Goal: Information Seeking & Learning: Learn about a topic

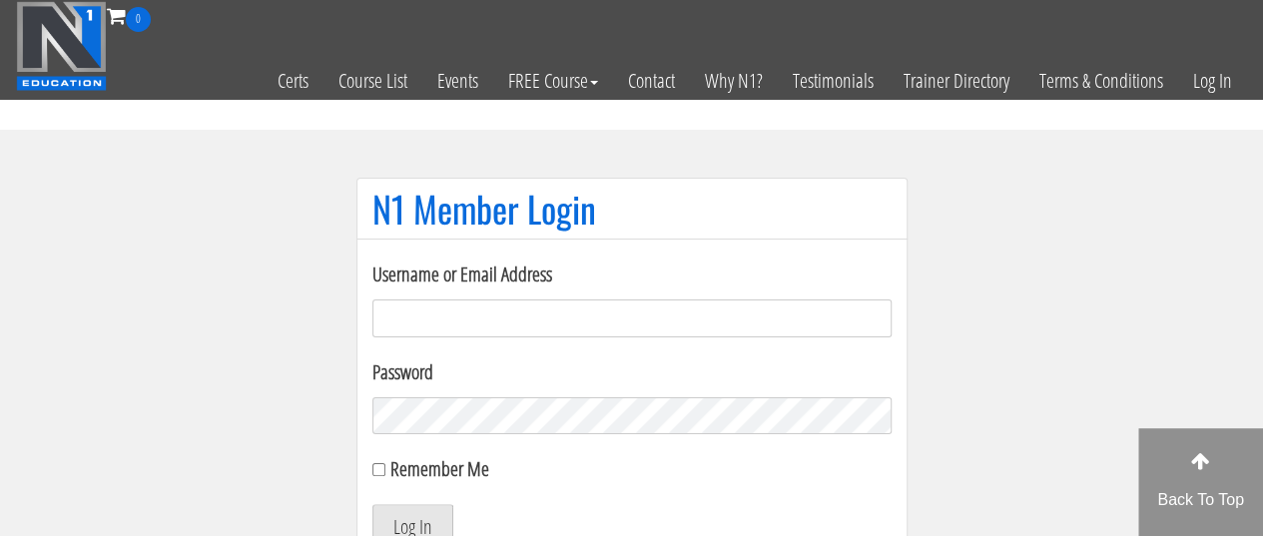
type input "[EMAIL_ADDRESS][DOMAIN_NAME]"
drag, startPoint x: 400, startPoint y: 522, endPoint x: 409, endPoint y: 505, distance: 19.2
click at [400, 520] on button "Log In" at bounding box center [413, 525] width 81 height 42
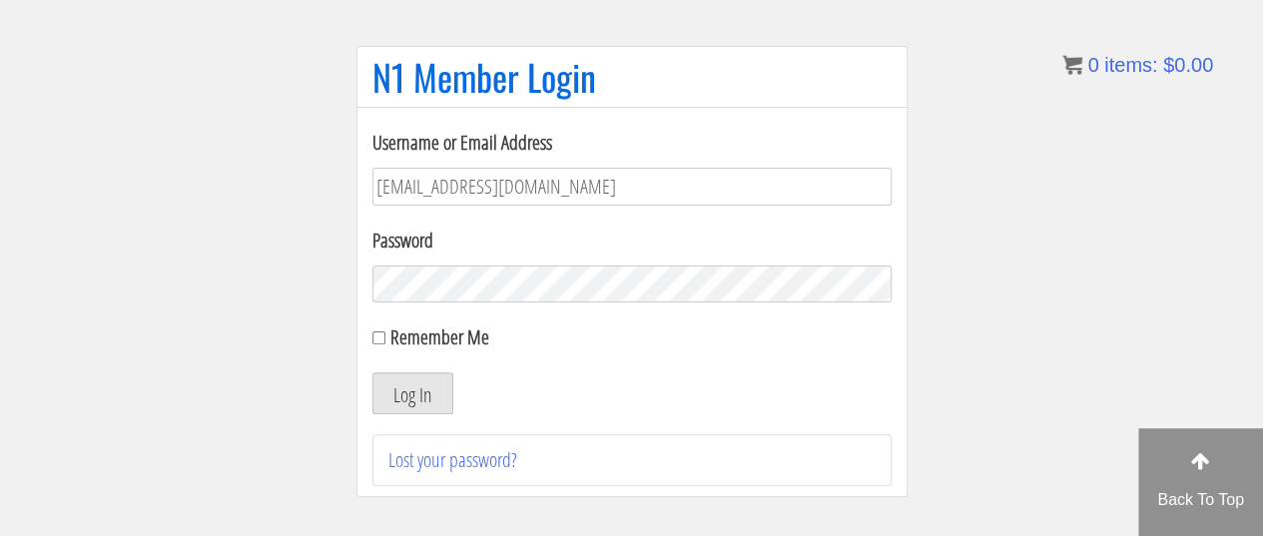
scroll to position [266, 0]
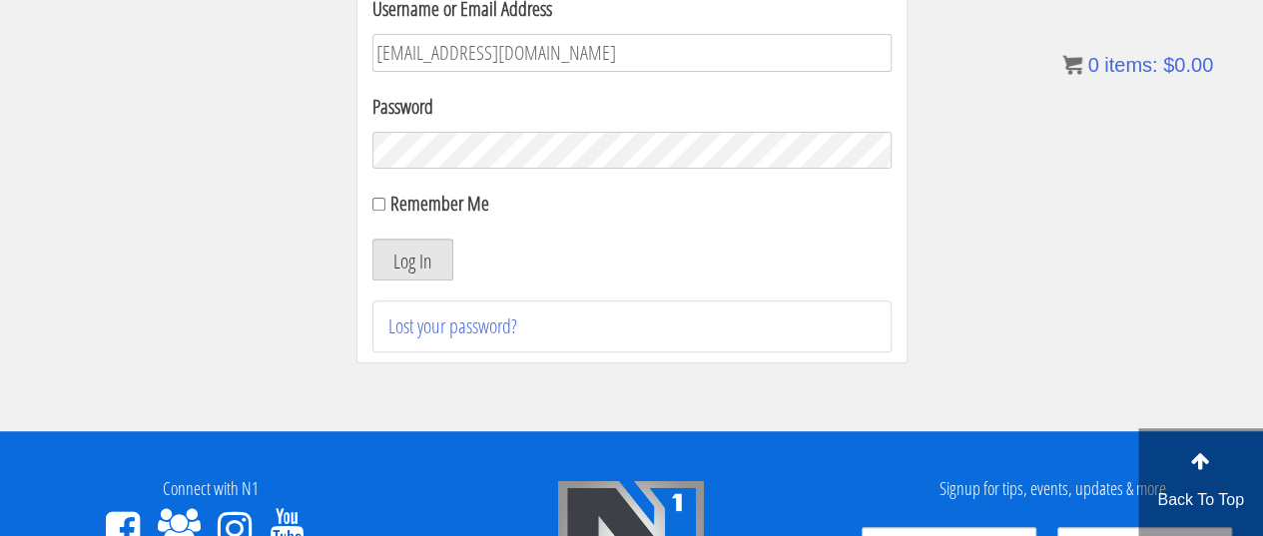
click at [429, 251] on button "Log In" at bounding box center [413, 260] width 81 height 42
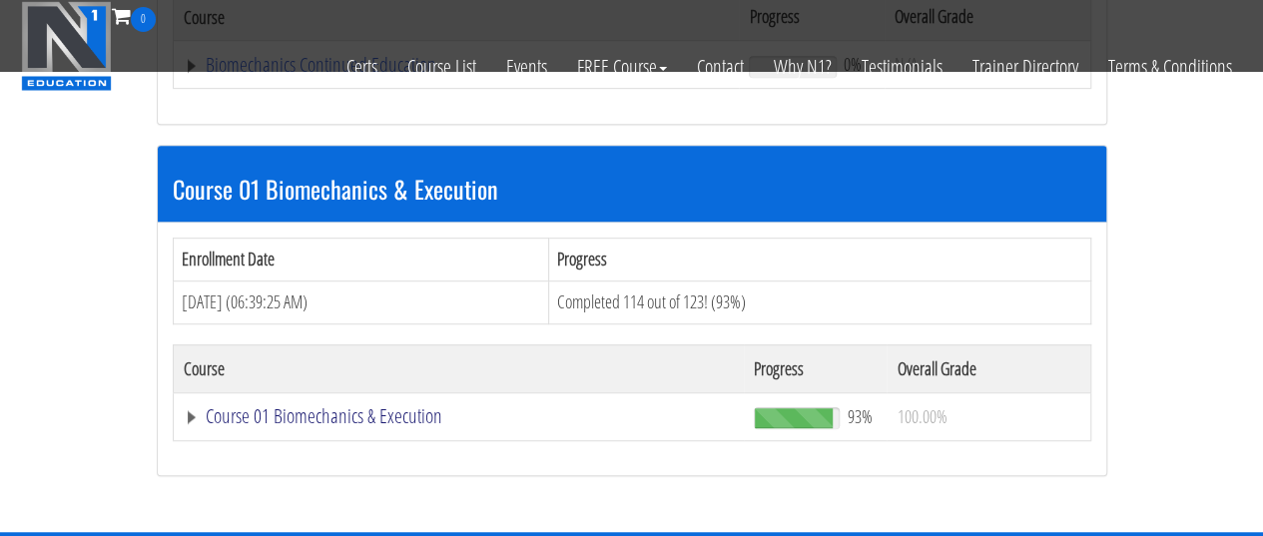
scroll to position [532, 0]
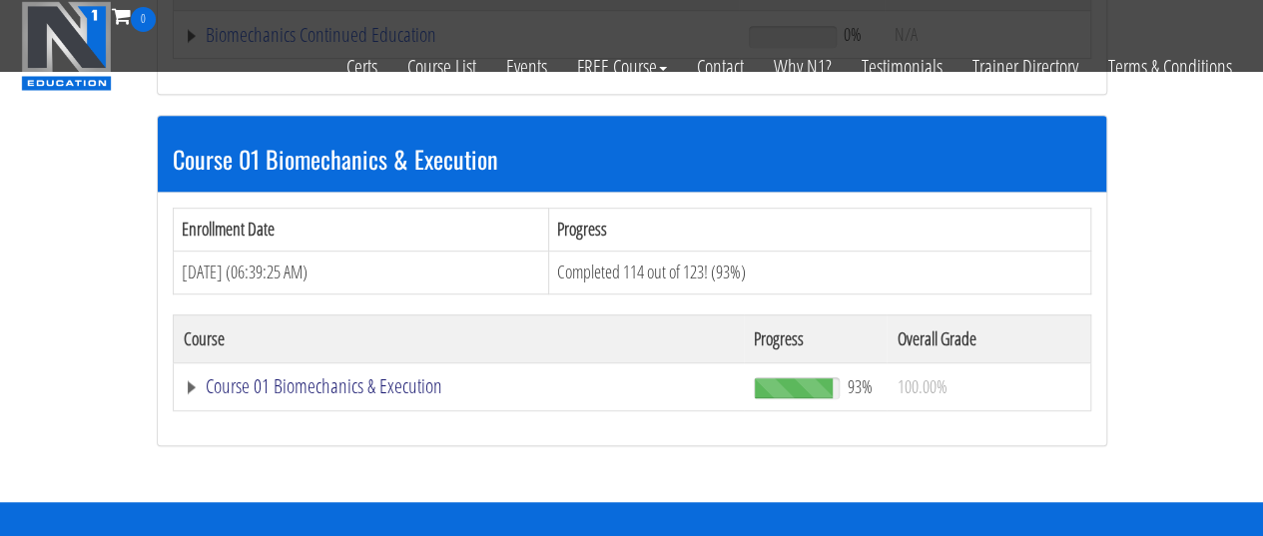
click at [386, 383] on link "Course 01 Biomechanics & Execution" at bounding box center [459, 387] width 551 height 20
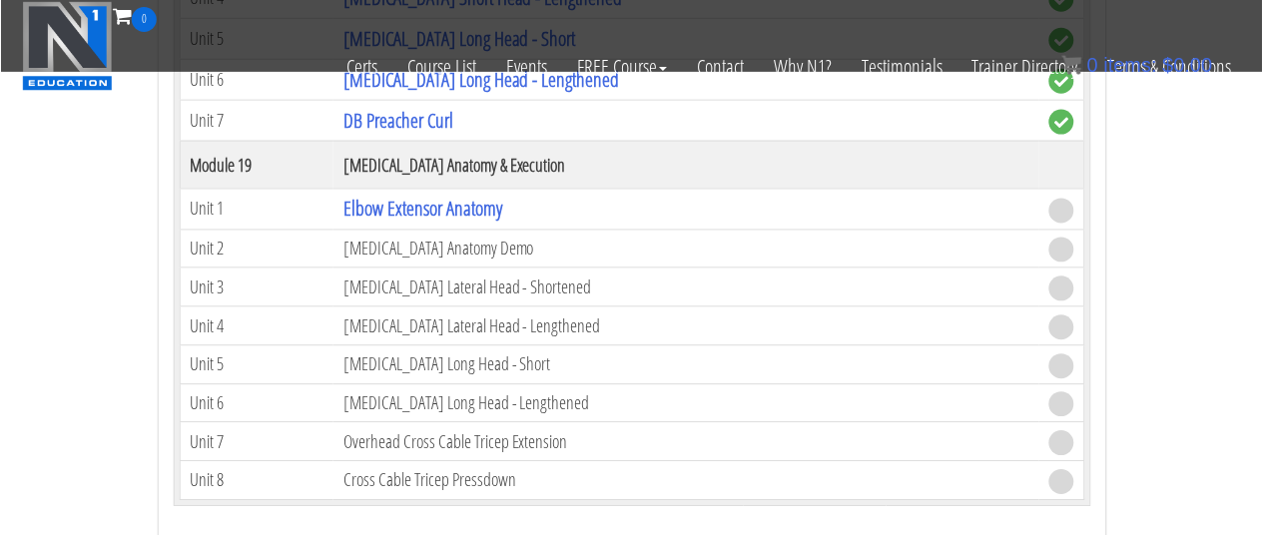
scroll to position [6248, 0]
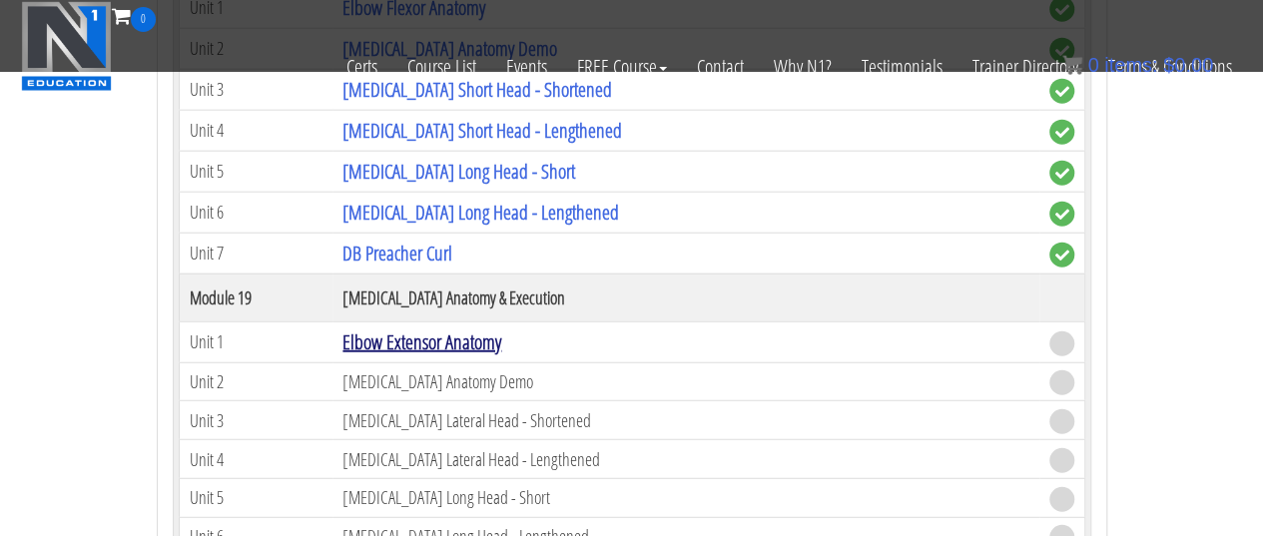
click at [468, 329] on link "Elbow Extensor Anatomy" at bounding box center [422, 342] width 159 height 27
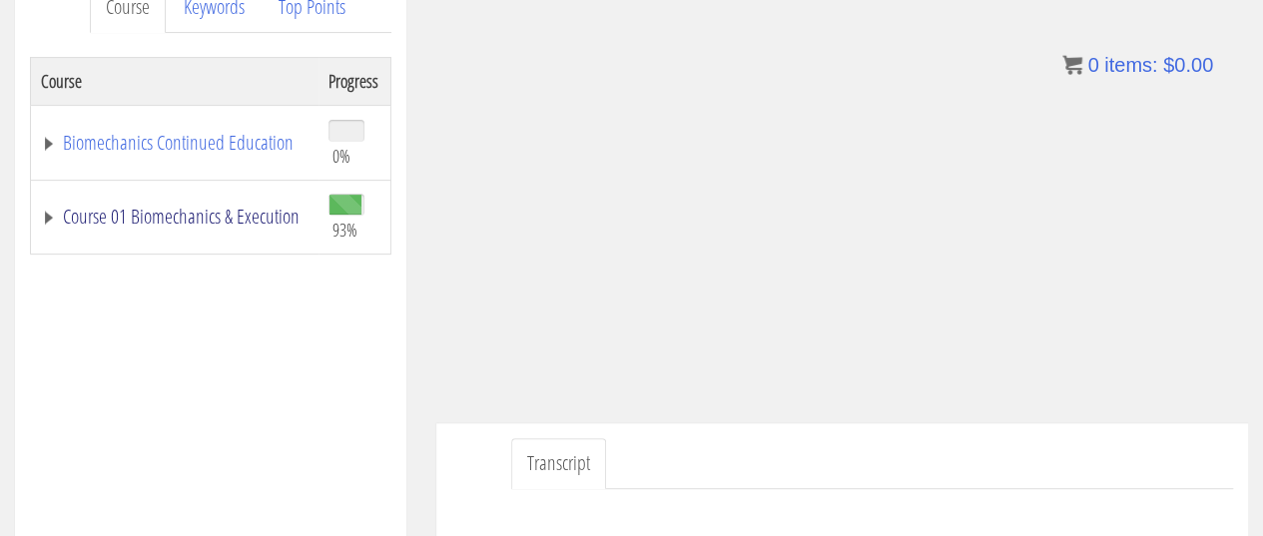
drag, startPoint x: 156, startPoint y: 204, endPoint x: 232, endPoint y: 351, distance: 165.3
click at [156, 207] on link "Course 01 Biomechanics & Execution" at bounding box center [175, 217] width 268 height 20
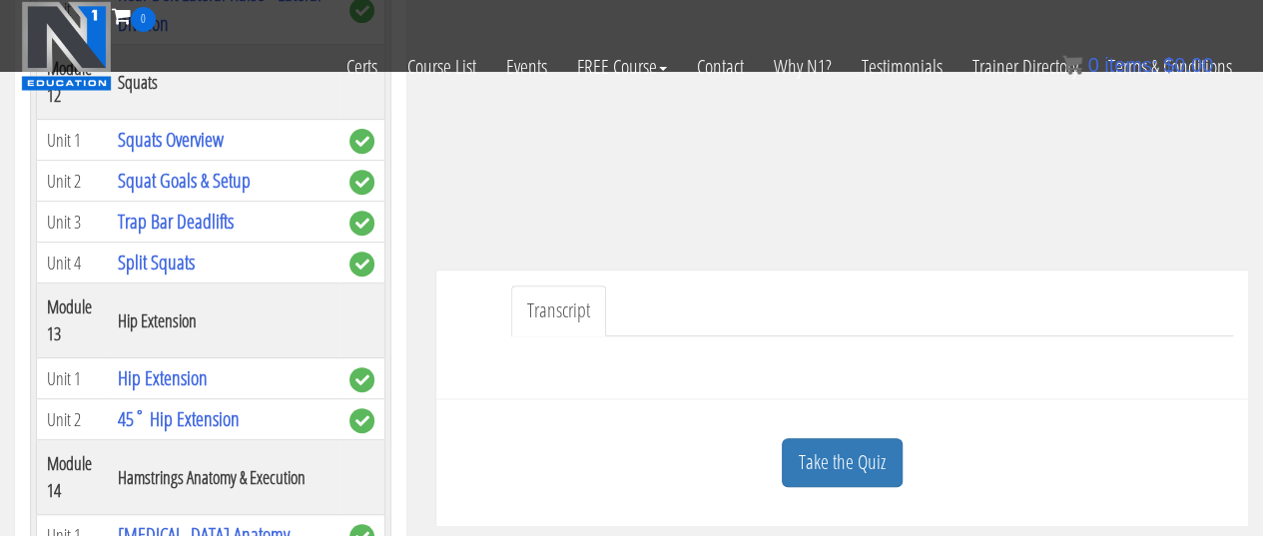
scroll to position [455, 0]
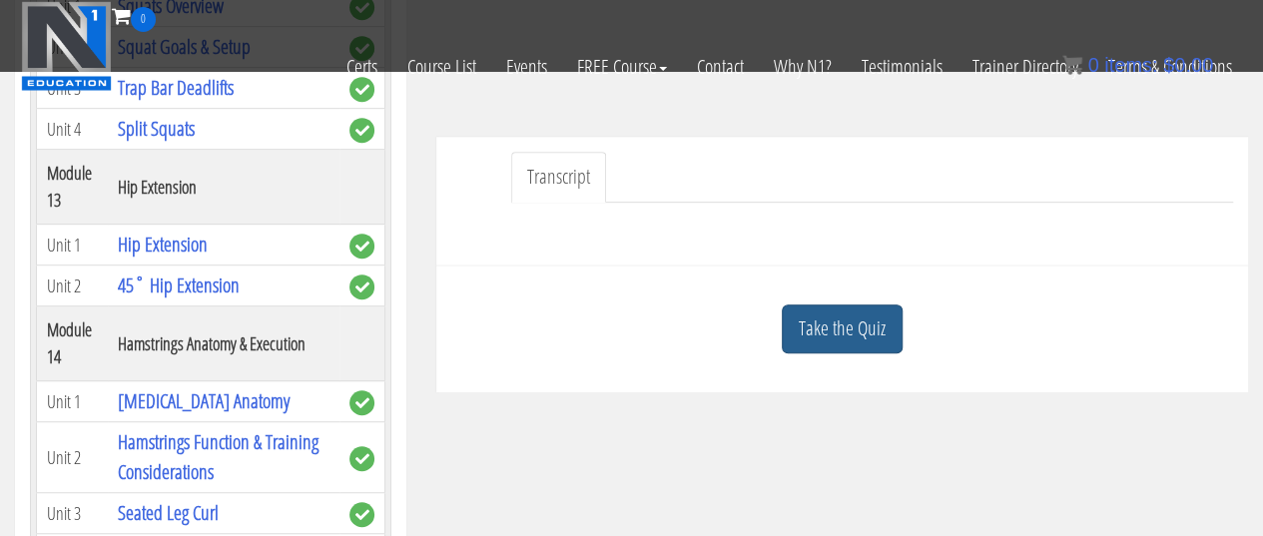
click at [868, 327] on link "Take the Quiz" at bounding box center [842, 329] width 121 height 49
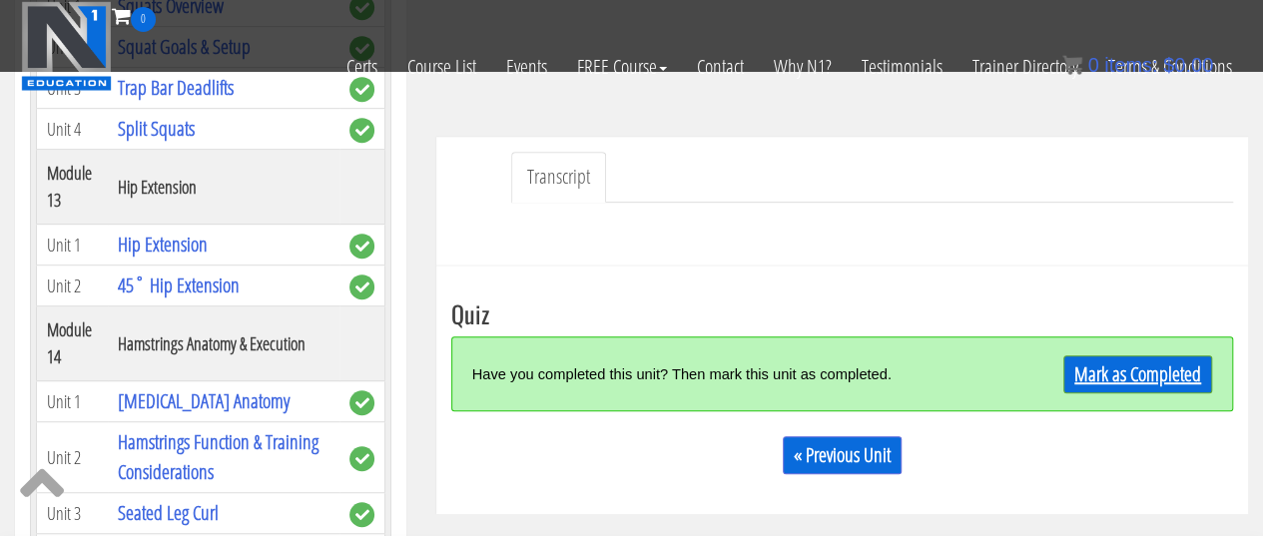
click at [1078, 369] on link "Mark as Completed" at bounding box center [1138, 375] width 149 height 38
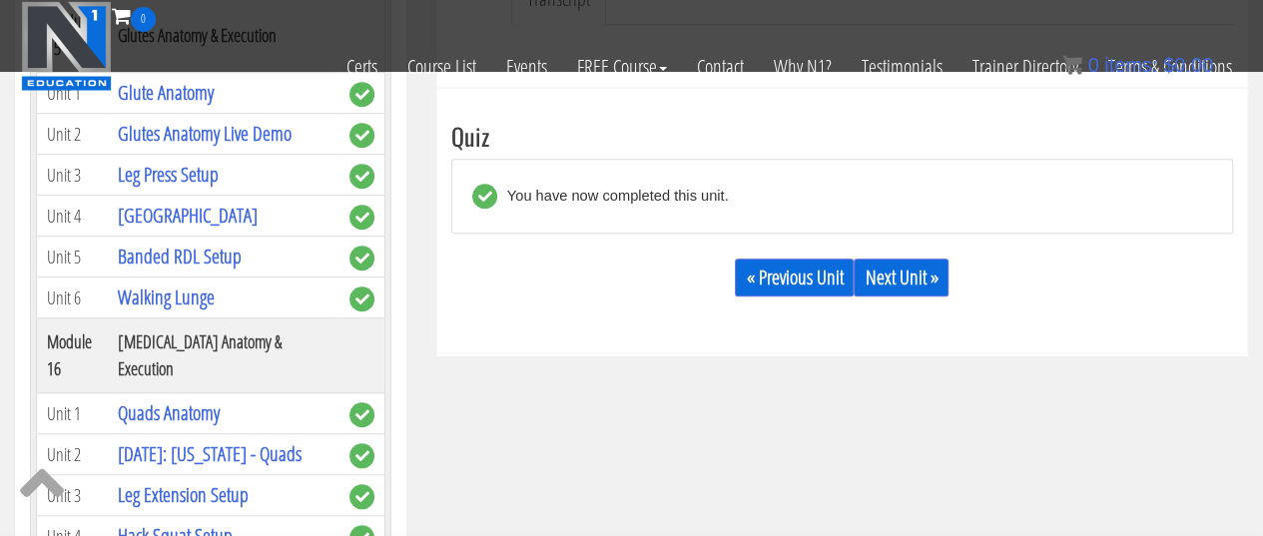
scroll to position [751, 0]
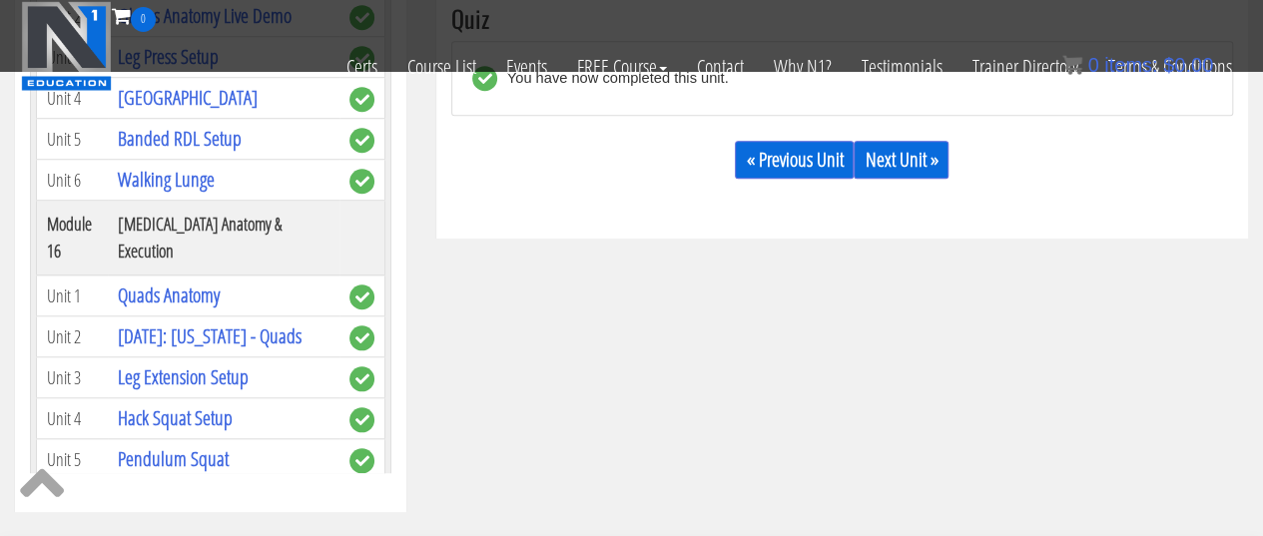
click at [929, 138] on div "« Previous Unit Next Unit »" at bounding box center [842, 160] width 782 height 68
drag, startPoint x: 927, startPoint y: 138, endPoint x: 921, endPoint y: 149, distance: 12.5
click at [925, 141] on div "« Previous Unit Next Unit »" at bounding box center [842, 160] width 782 height 68
click at [921, 149] on link "Next Unit »" at bounding box center [901, 160] width 95 height 38
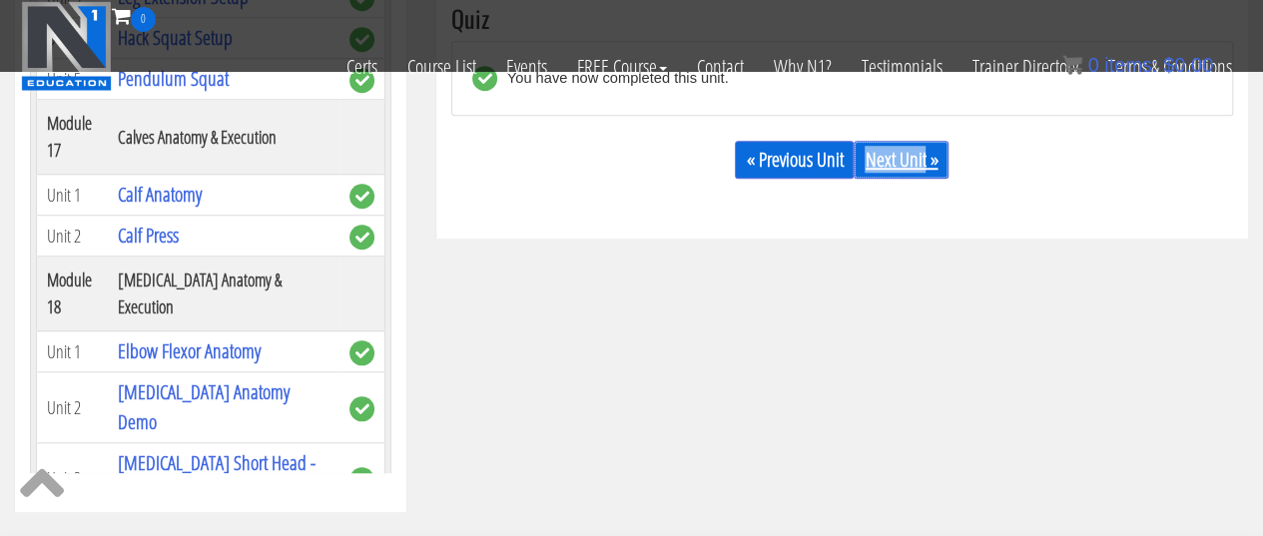
scroll to position [6259, 0]
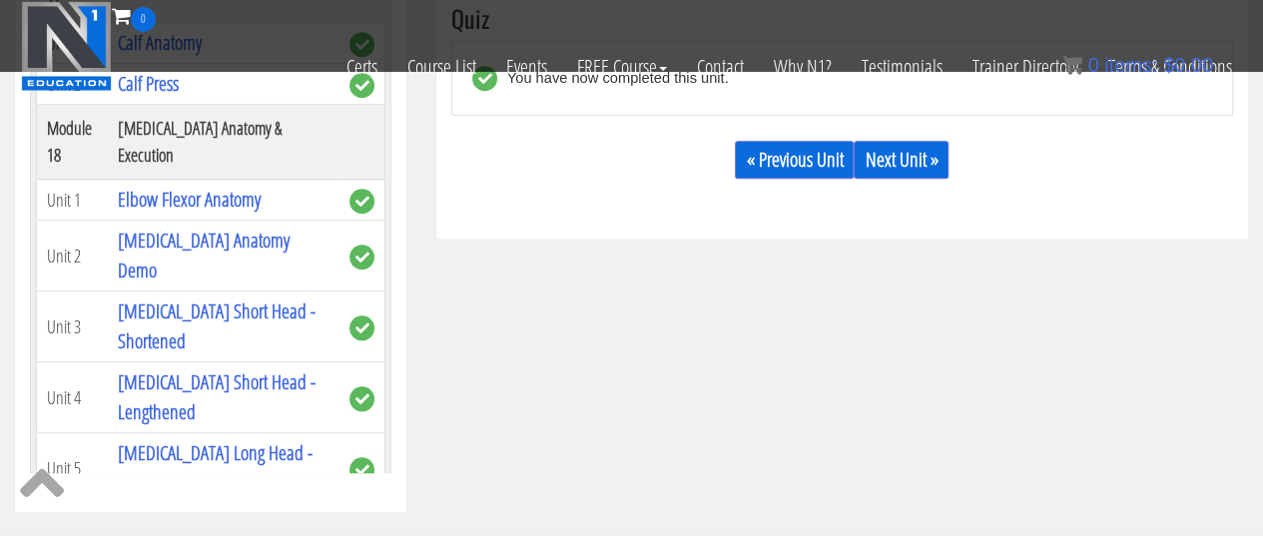
drag, startPoint x: 392, startPoint y: 279, endPoint x: 393, endPoint y: 300, distance: 21.0
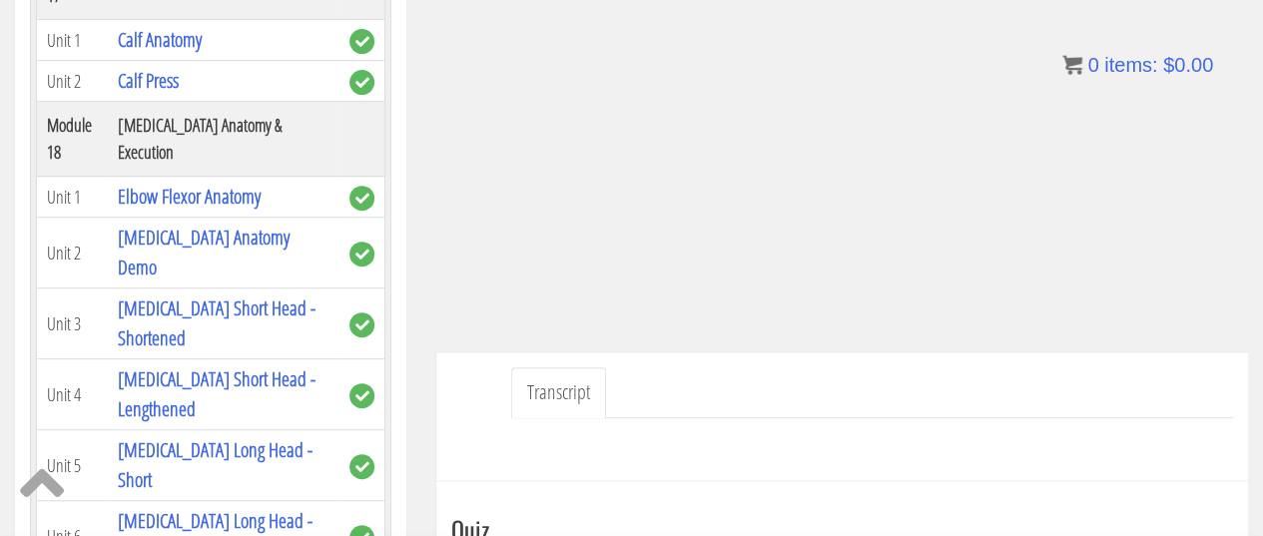
scroll to position [513, 0]
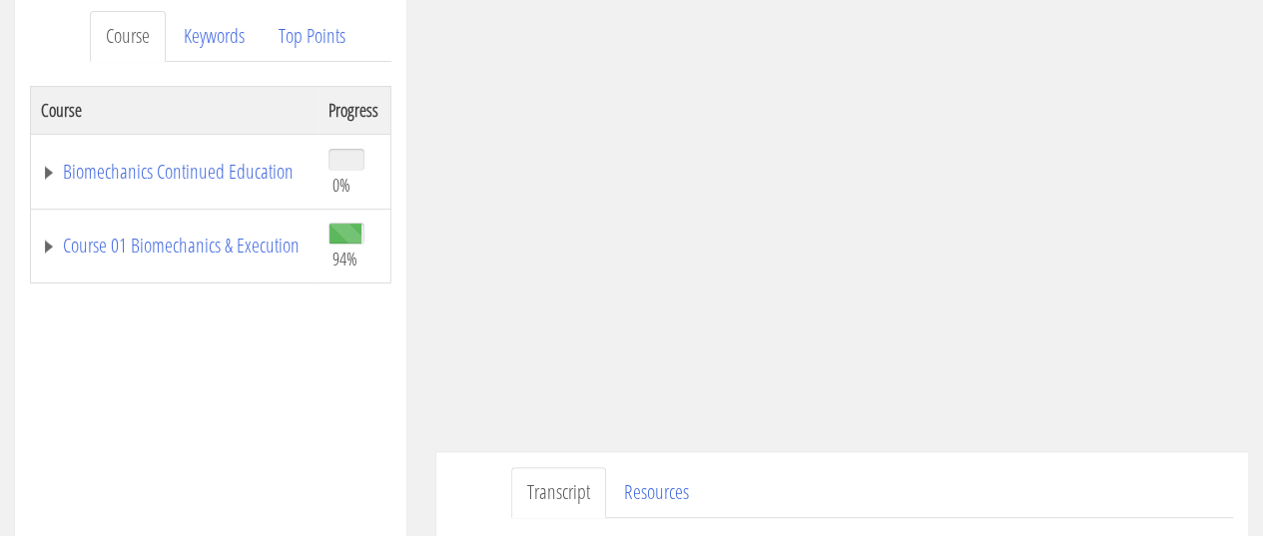
scroll to position [266, 0]
click at [182, 236] on link "Course 01 Biomechanics & Execution" at bounding box center [175, 246] width 268 height 20
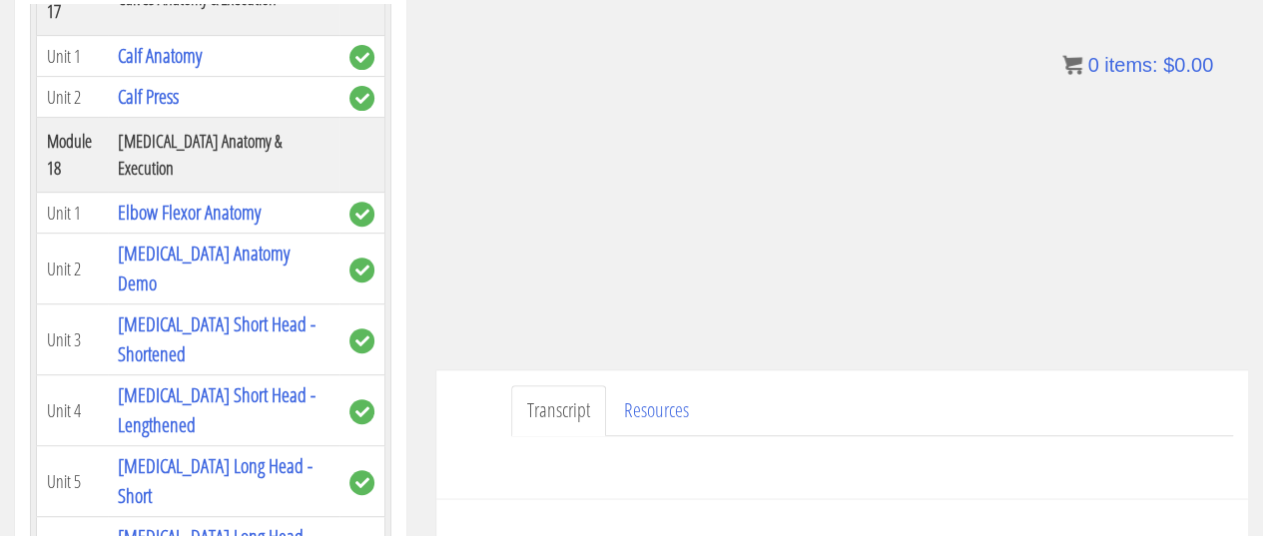
scroll to position [350, 0]
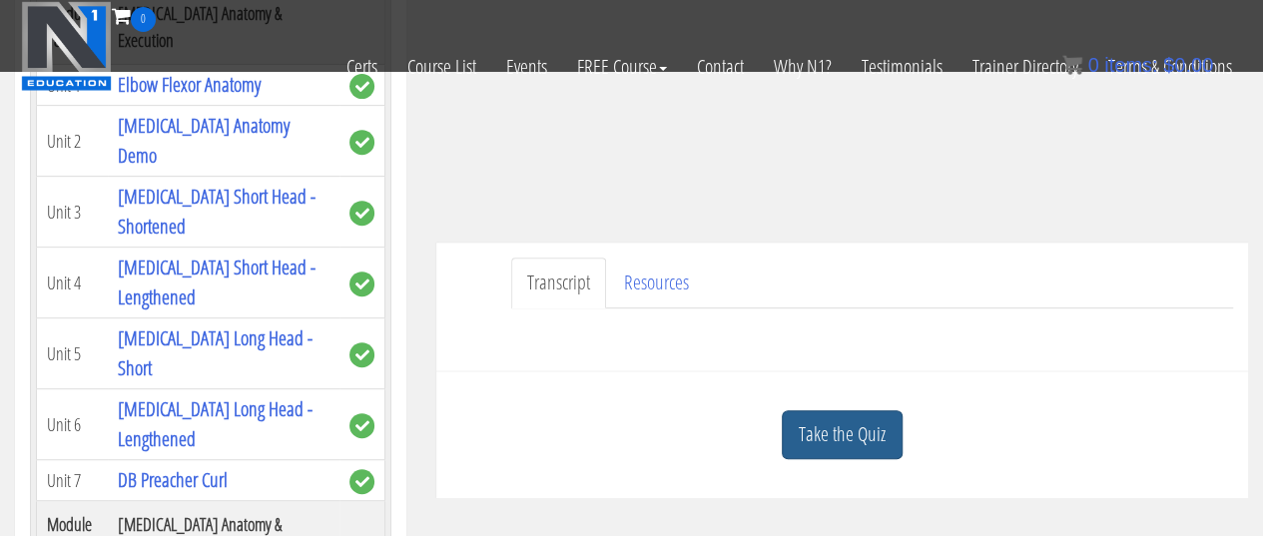
click at [855, 444] on link "Take the Quiz" at bounding box center [842, 435] width 121 height 49
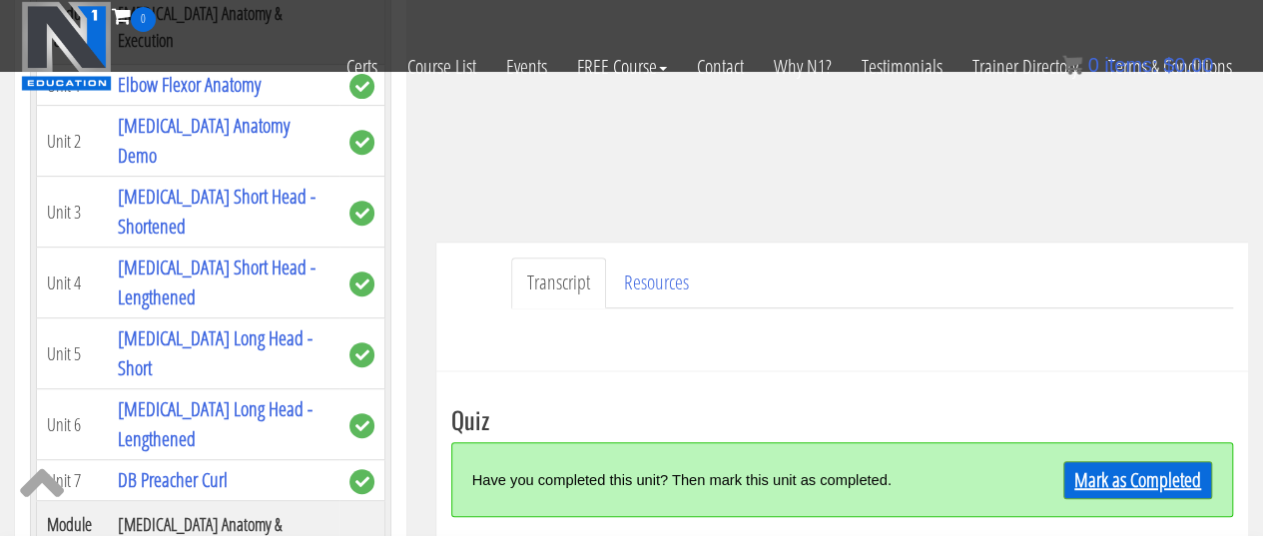
click at [1128, 482] on link "Mark as Completed" at bounding box center [1138, 480] width 149 height 38
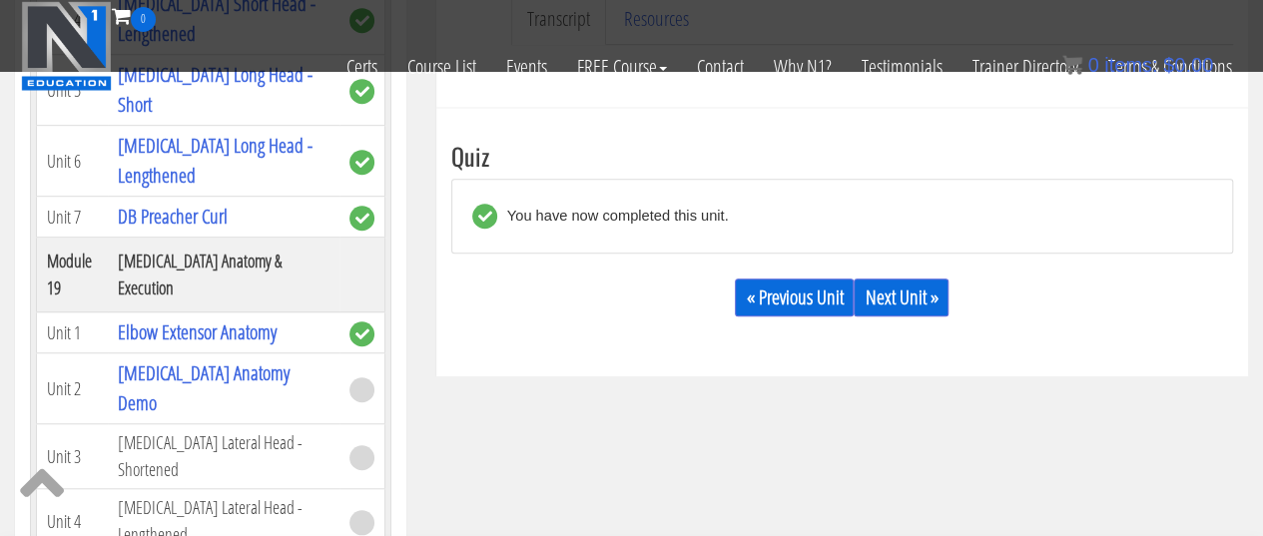
scroll to position [616, 0]
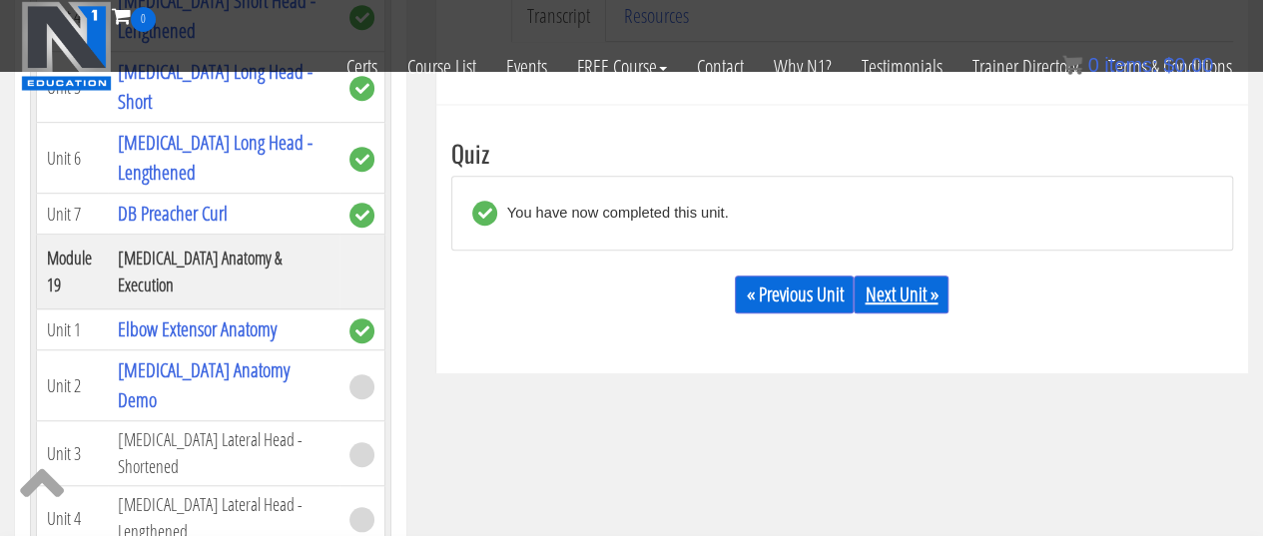
click at [909, 285] on link "Next Unit »" at bounding box center [901, 295] width 95 height 38
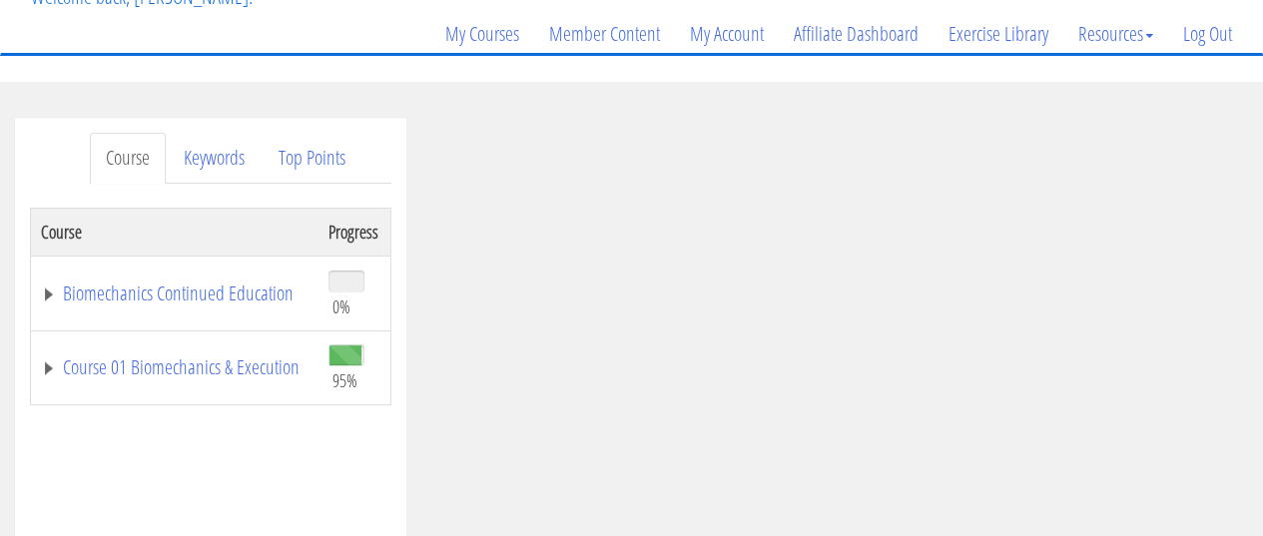
scroll to position [146, 0]
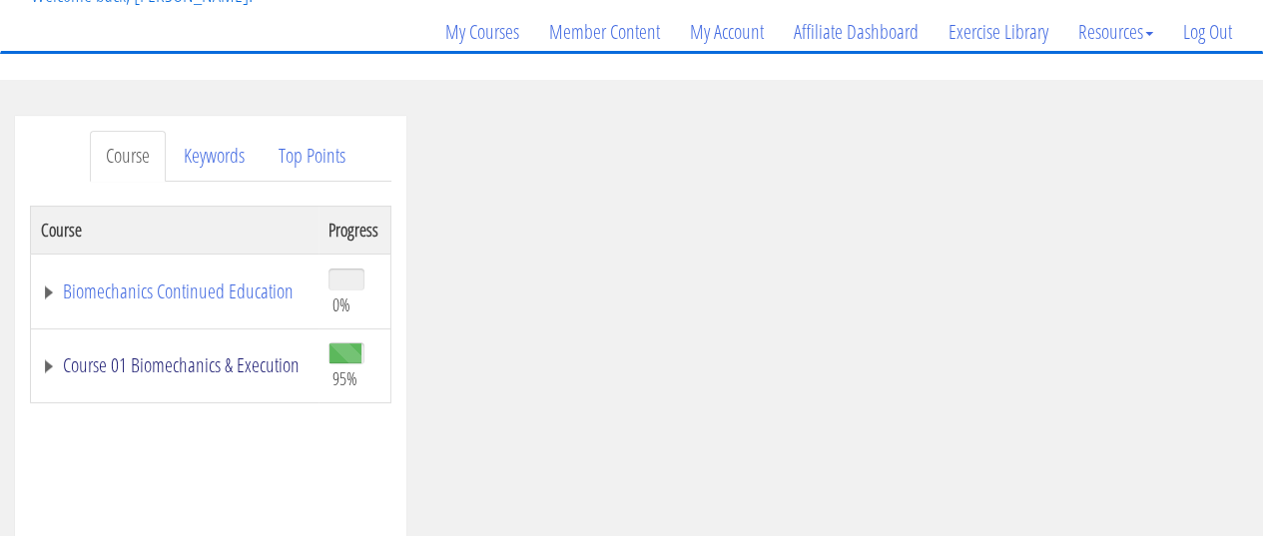
click at [188, 356] on link "Course 01 Biomechanics & Execution" at bounding box center [175, 366] width 268 height 20
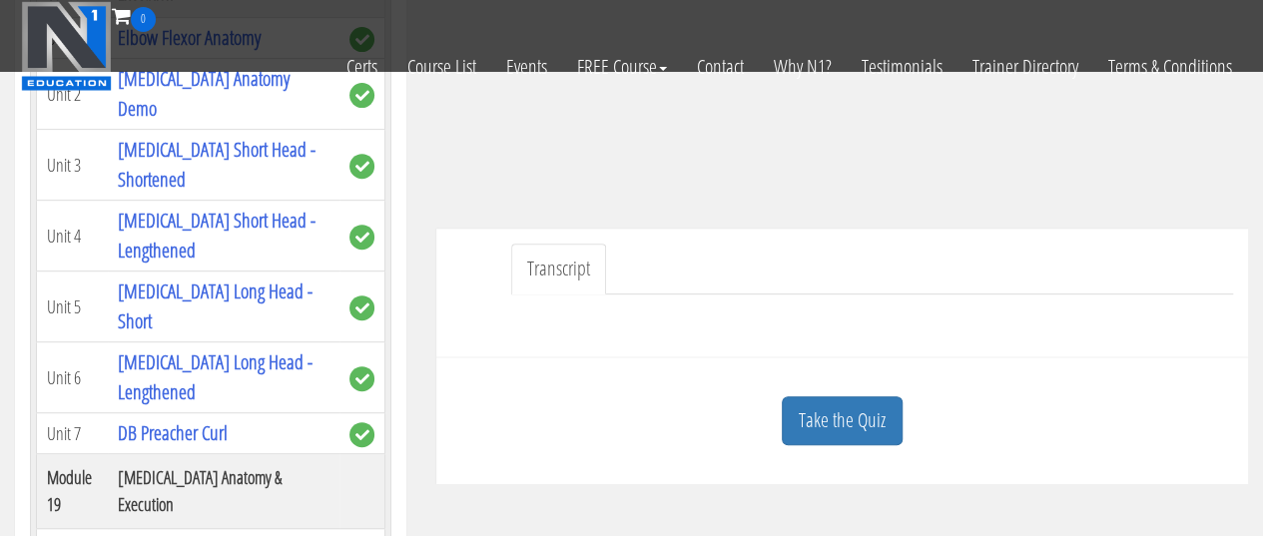
scroll to position [365, 0]
click at [826, 407] on link "Take the Quiz" at bounding box center [842, 420] width 121 height 49
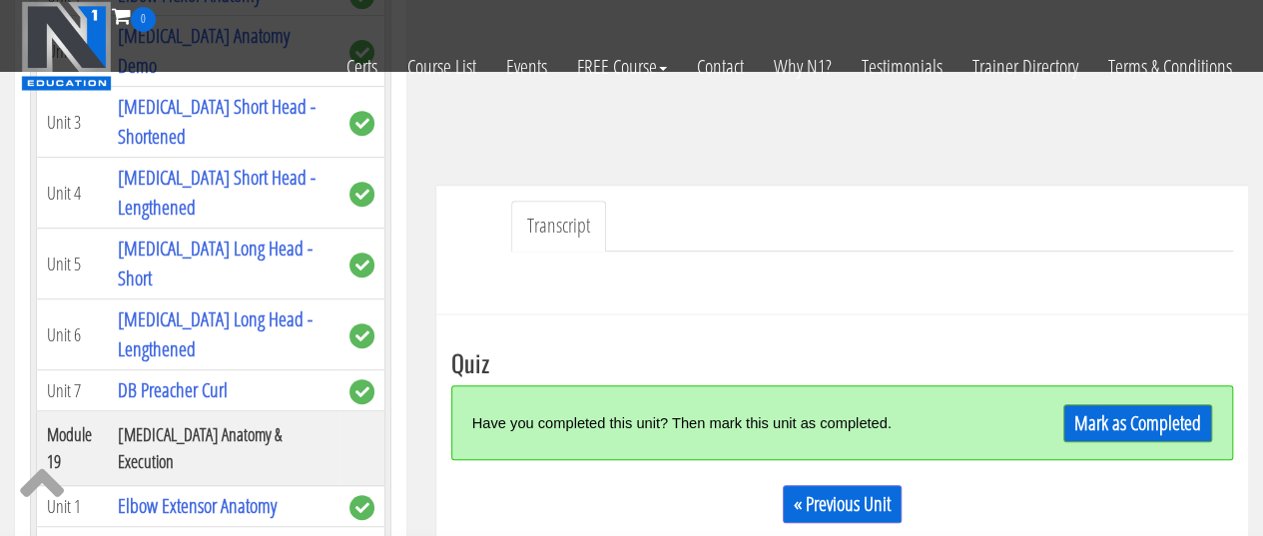
scroll to position [409, 0]
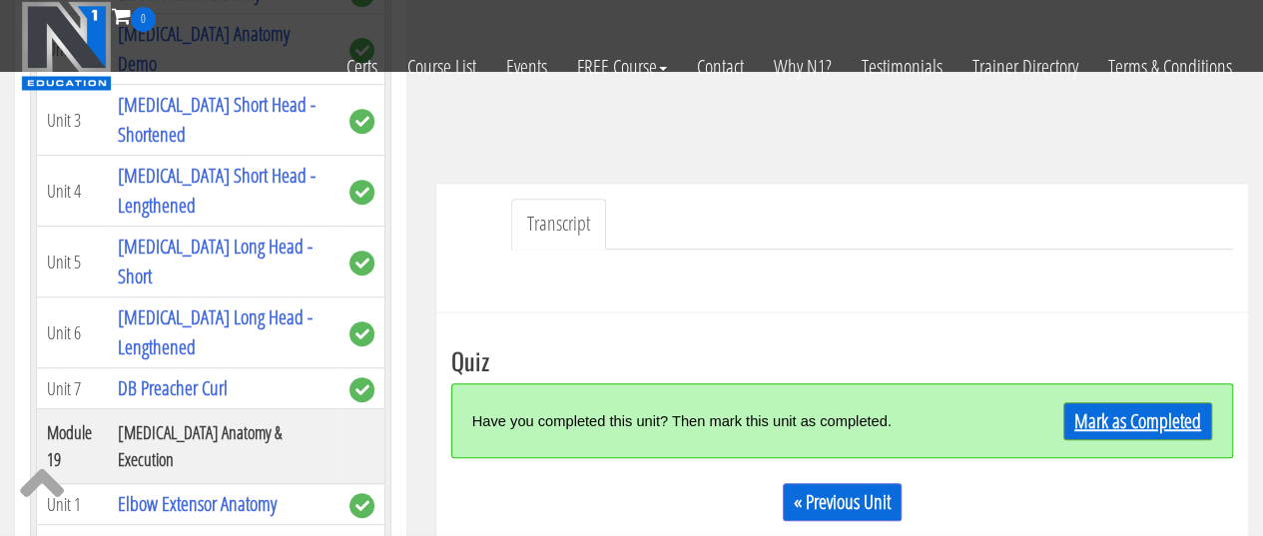
click at [1124, 415] on link "Mark as Completed" at bounding box center [1138, 422] width 149 height 38
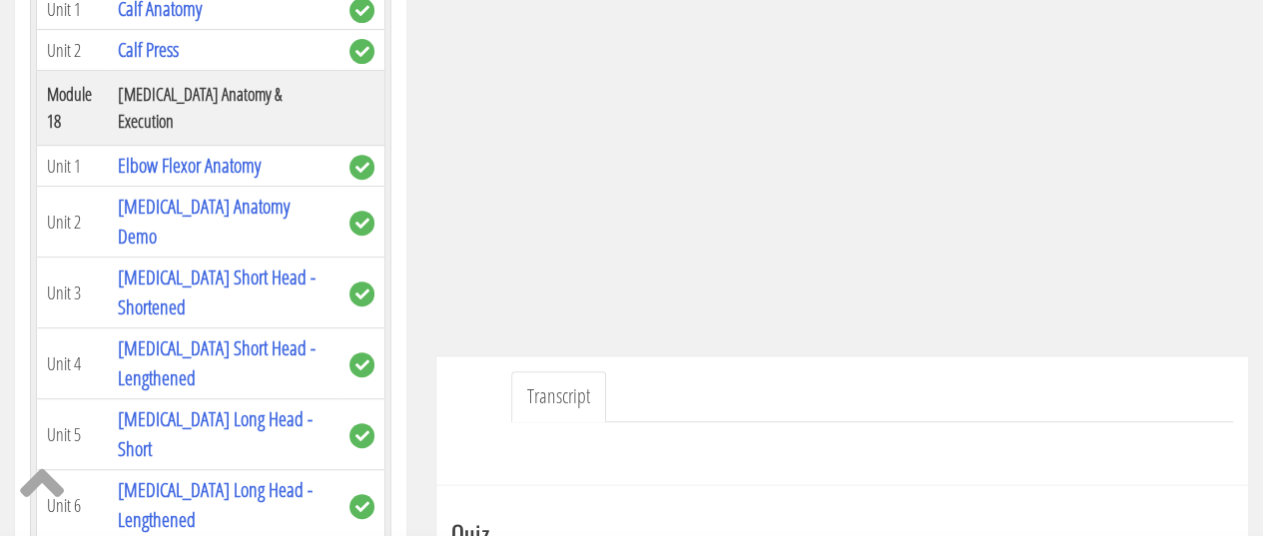
scroll to position [366, 0]
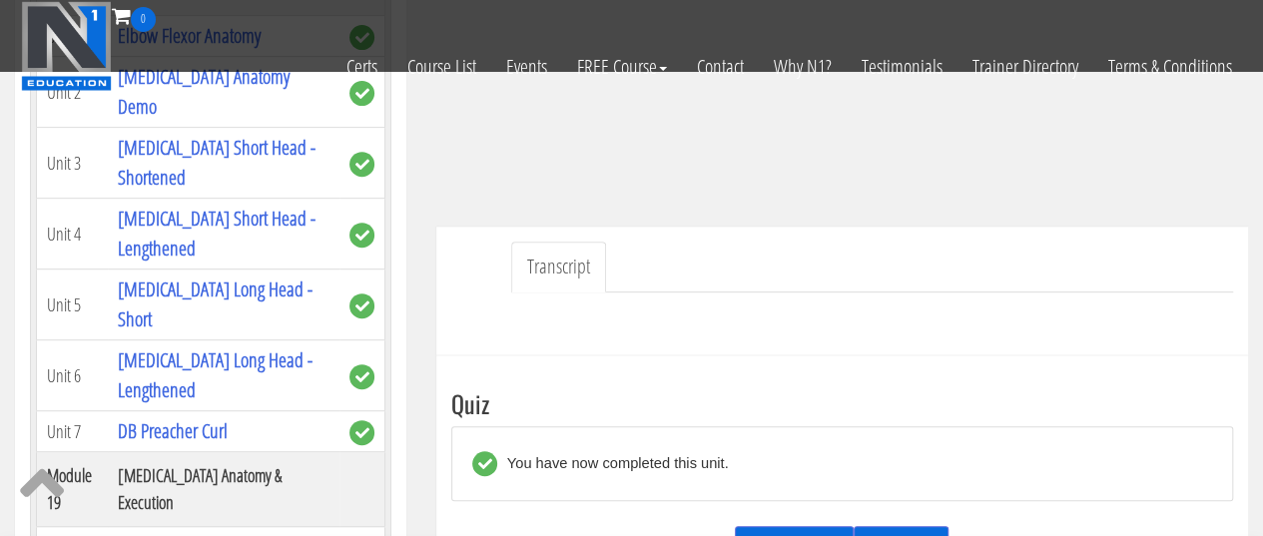
click at [899, 529] on link "Next Unit »" at bounding box center [901, 545] width 95 height 38
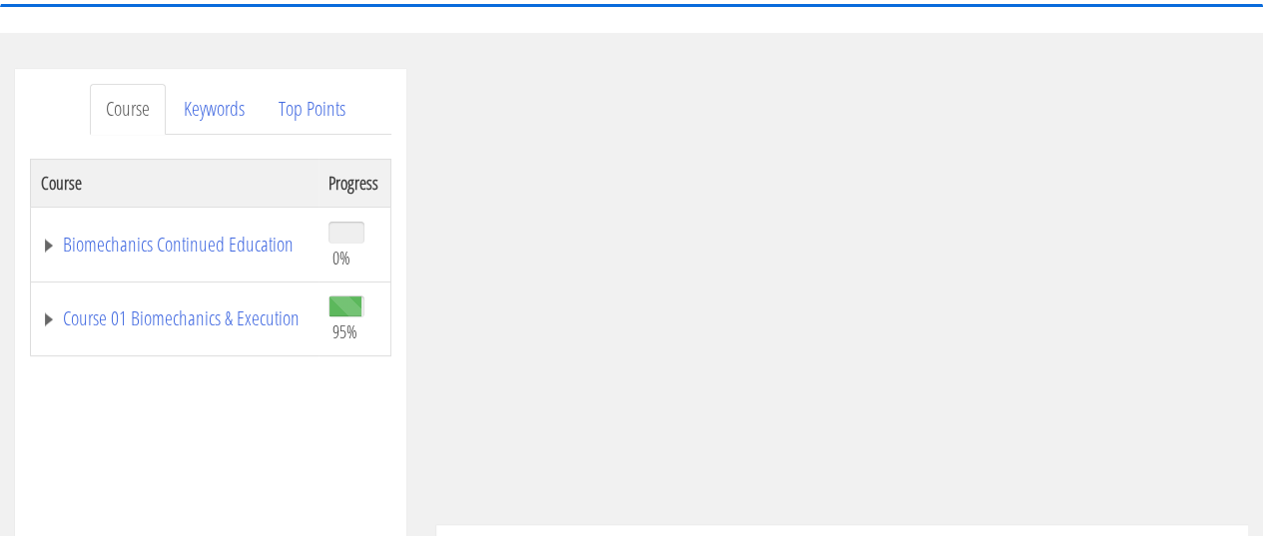
scroll to position [217, 0]
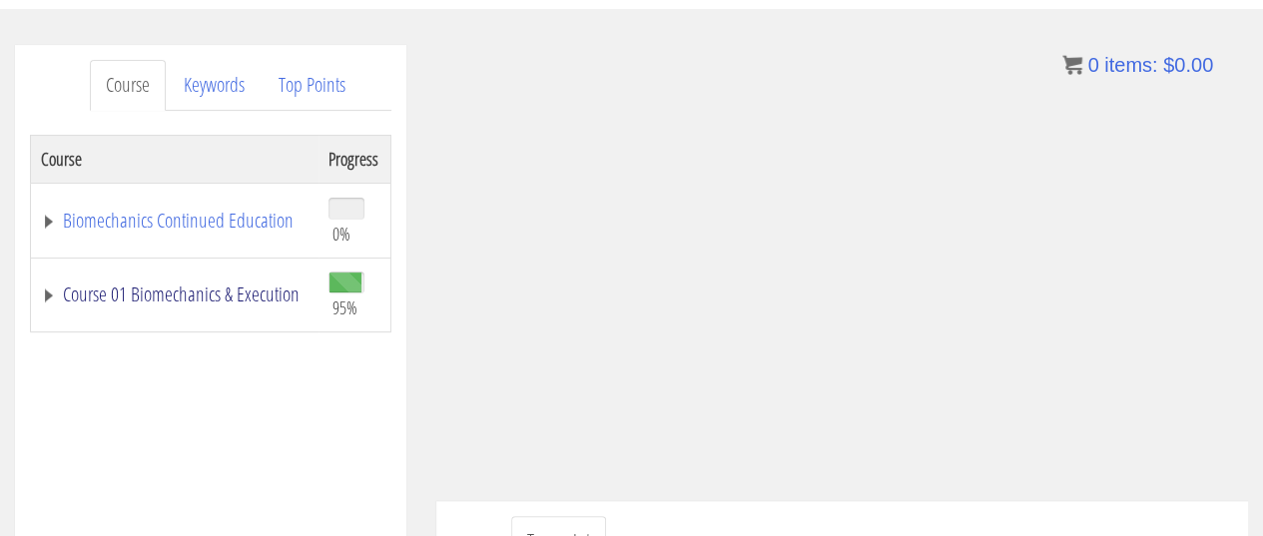
click at [222, 285] on link "Course 01 Biomechanics & Execution" at bounding box center [175, 295] width 268 height 20
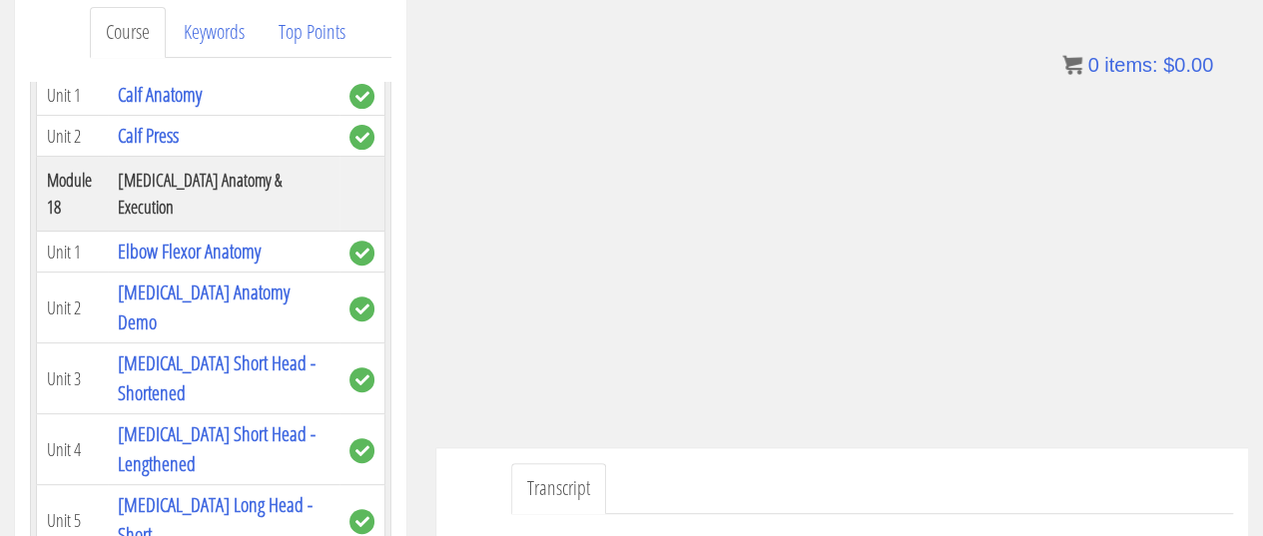
scroll to position [273, 0]
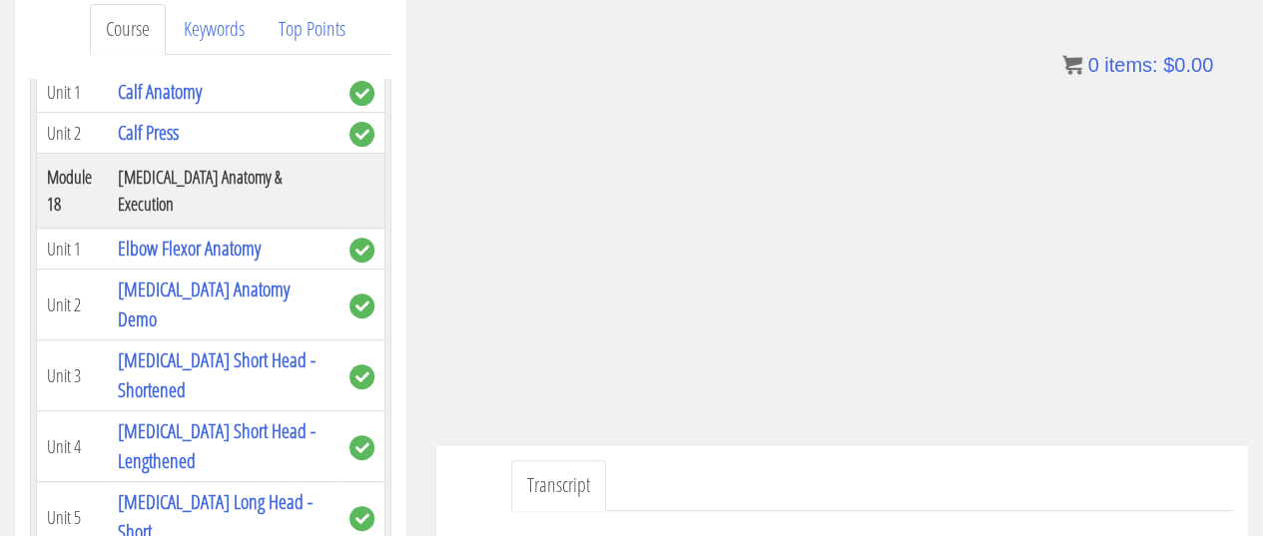
drag, startPoint x: 883, startPoint y: 476, endPoint x: 888, endPoint y: 504, distance: 28.4
click at [888, 504] on ul "Transcript" at bounding box center [872, 485] width 722 height 51
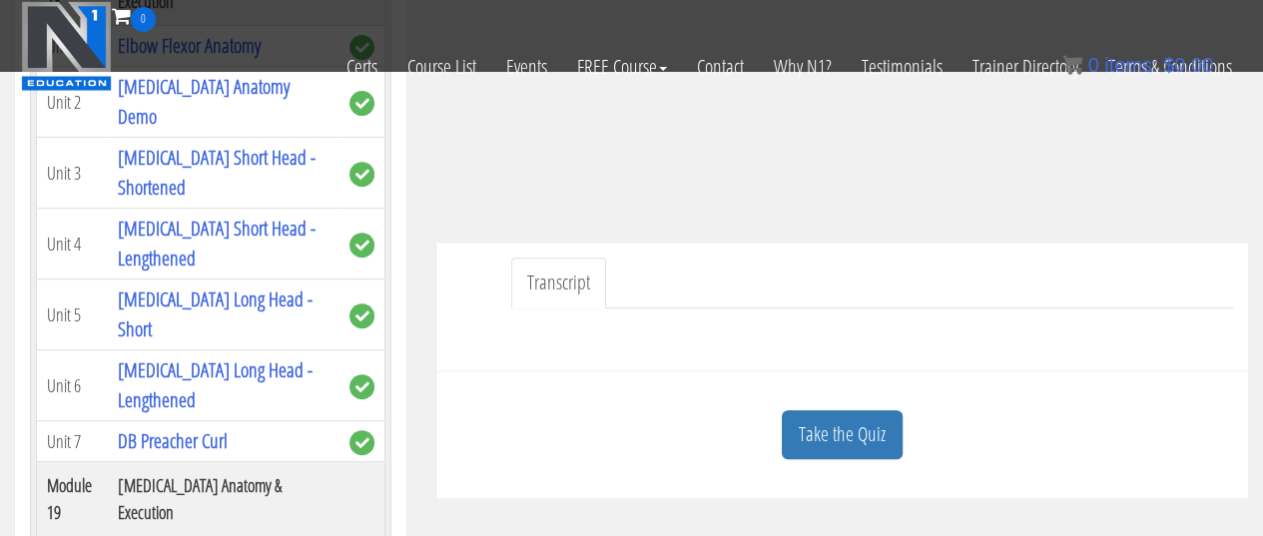
scroll to position [354, 0]
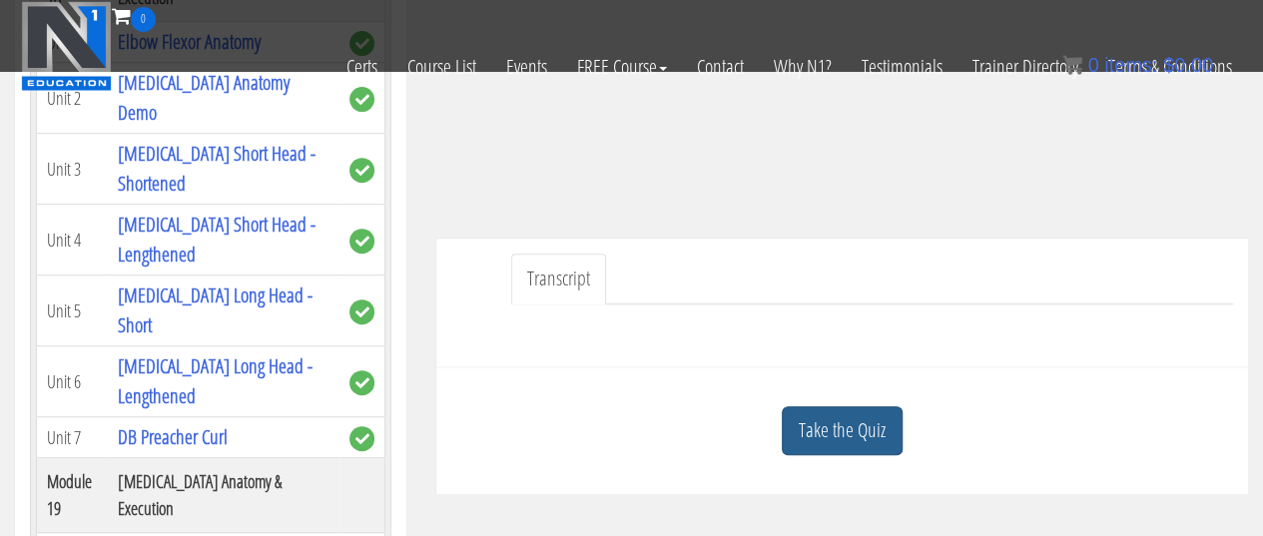
click at [845, 438] on link "Take the Quiz" at bounding box center [842, 431] width 121 height 49
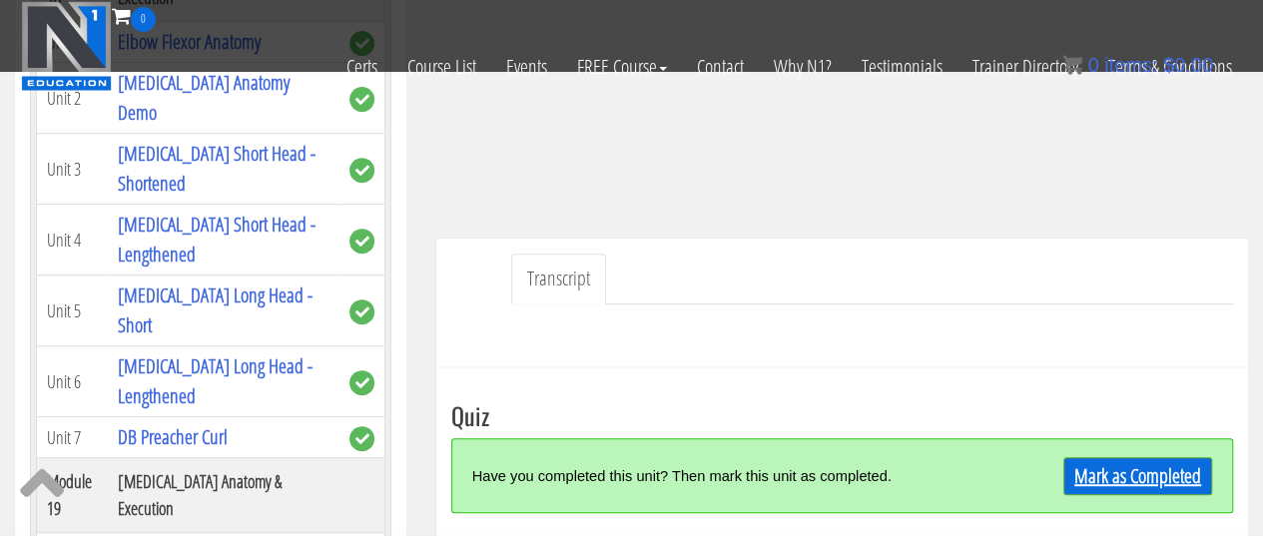
click at [1143, 486] on link "Mark as Completed" at bounding box center [1138, 476] width 149 height 38
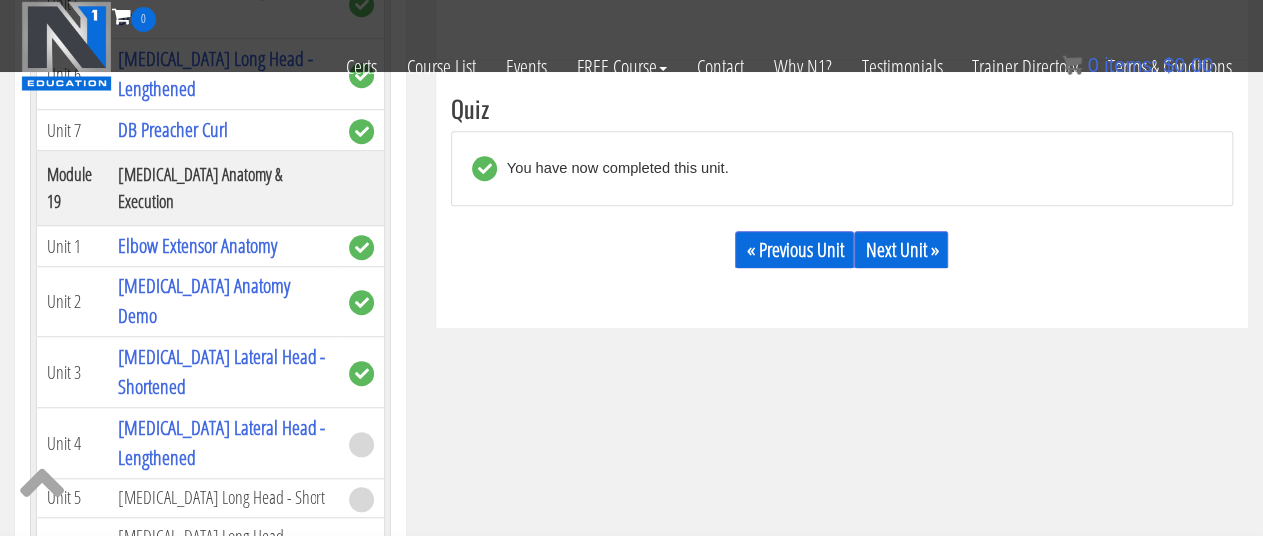
scroll to position [665, 0]
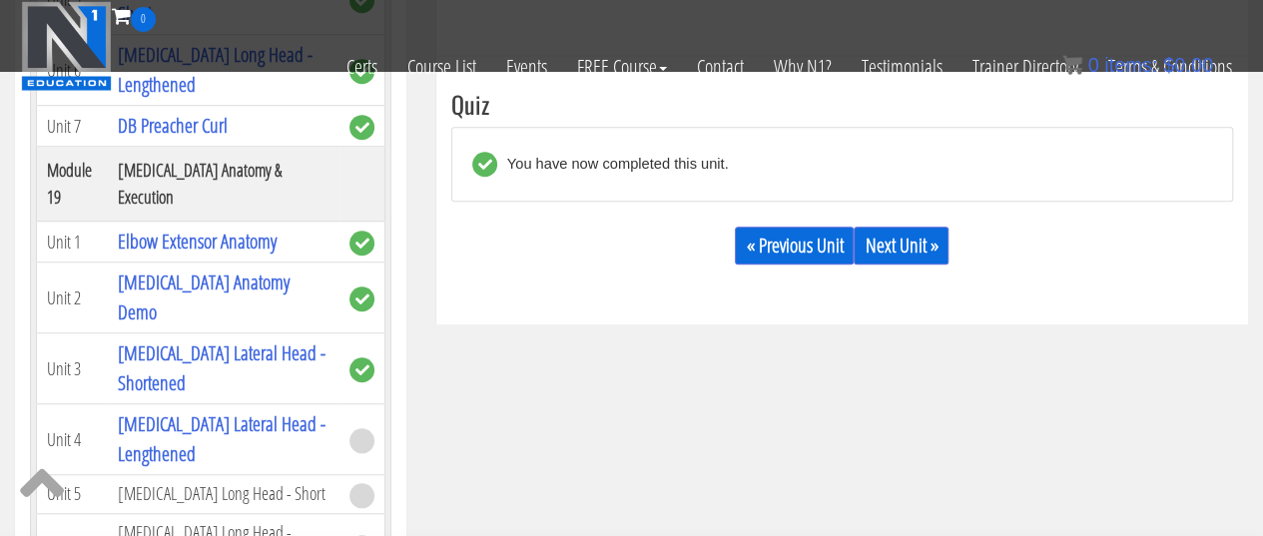
click at [949, 222] on div "« Previous Unit Next Unit »" at bounding box center [842, 246] width 782 height 68
click at [901, 247] on link "Next Unit »" at bounding box center [901, 246] width 95 height 38
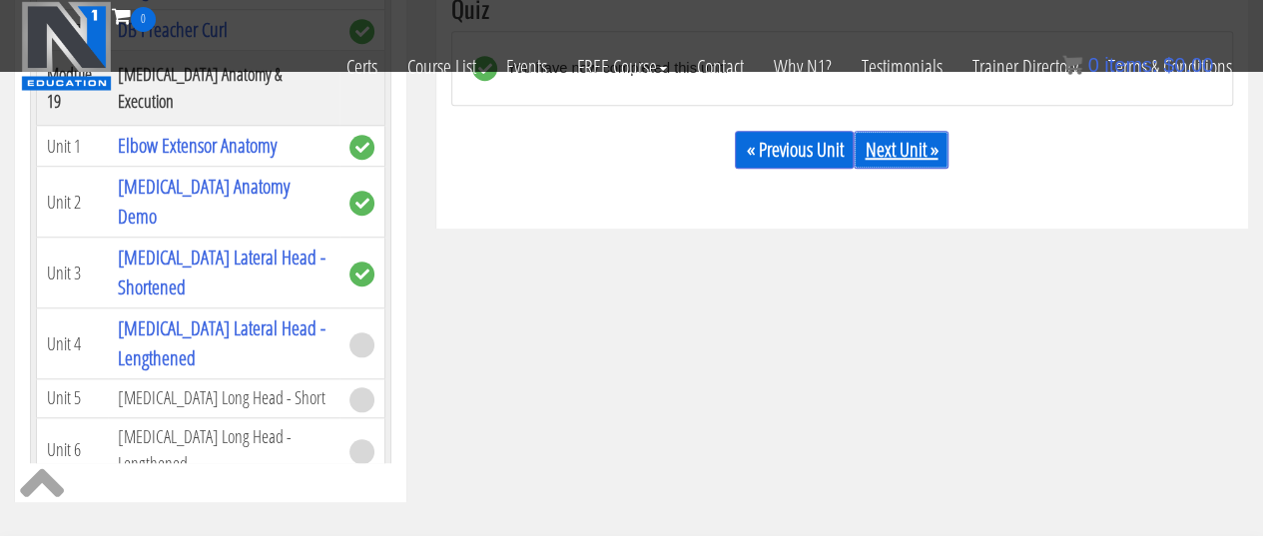
scroll to position [771, 0]
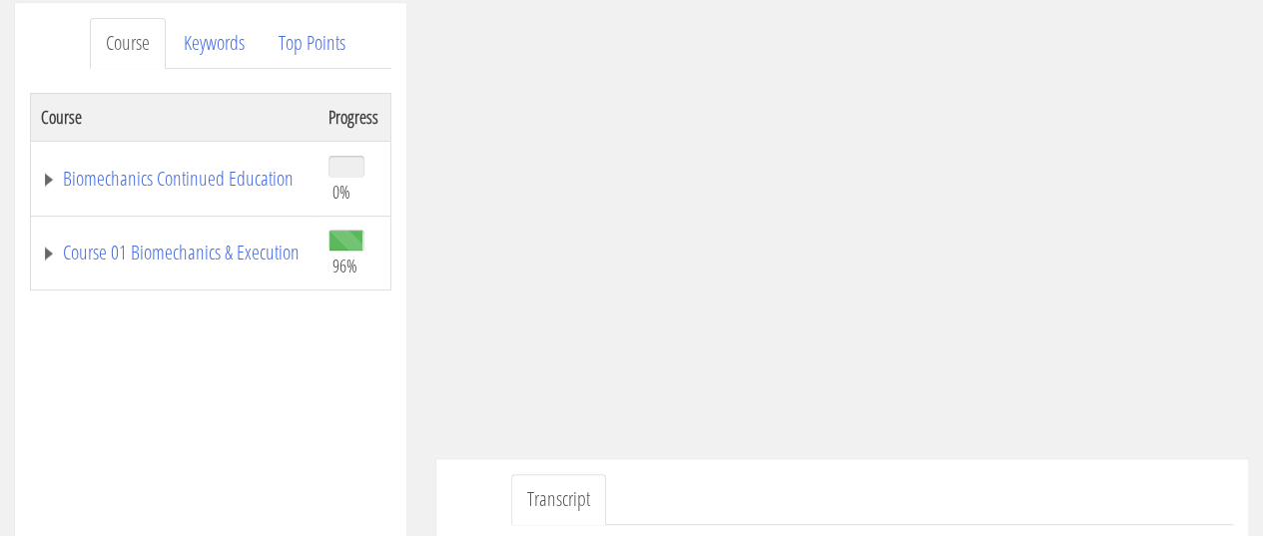
scroll to position [261, 0]
